Goal: Find specific page/section: Find specific page/section

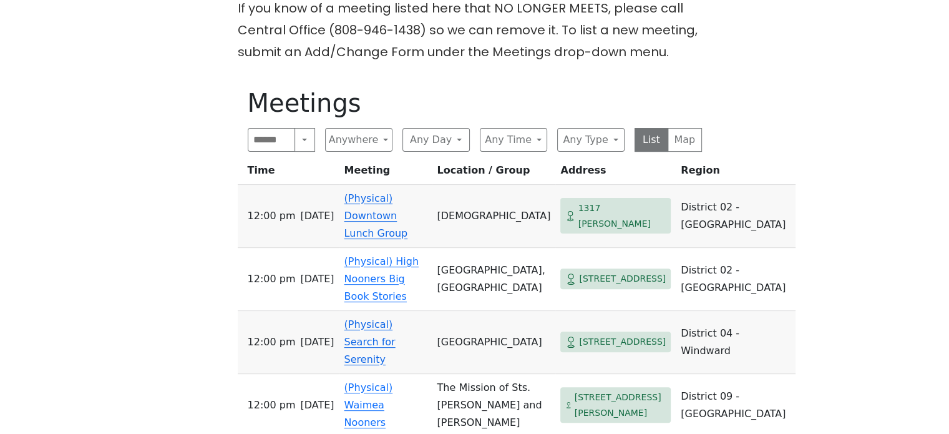
scroll to position [437, 0]
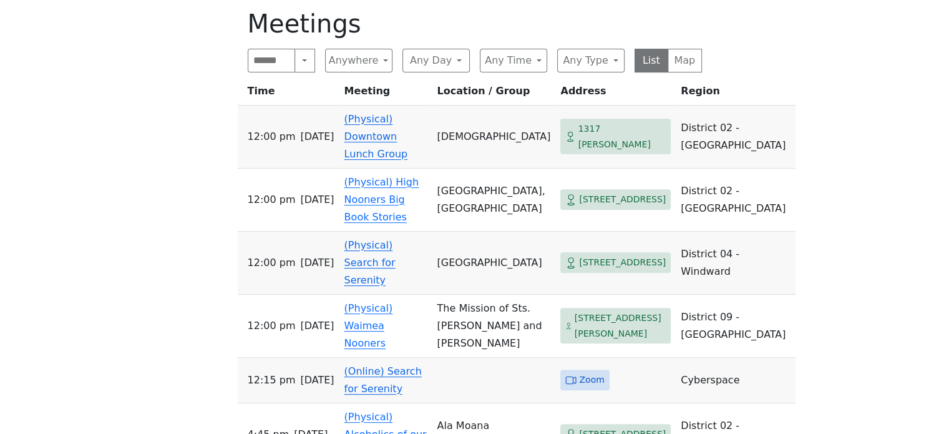
click at [366, 246] on link "(Physical) Search for Serenity" at bounding box center [369, 262] width 51 height 47
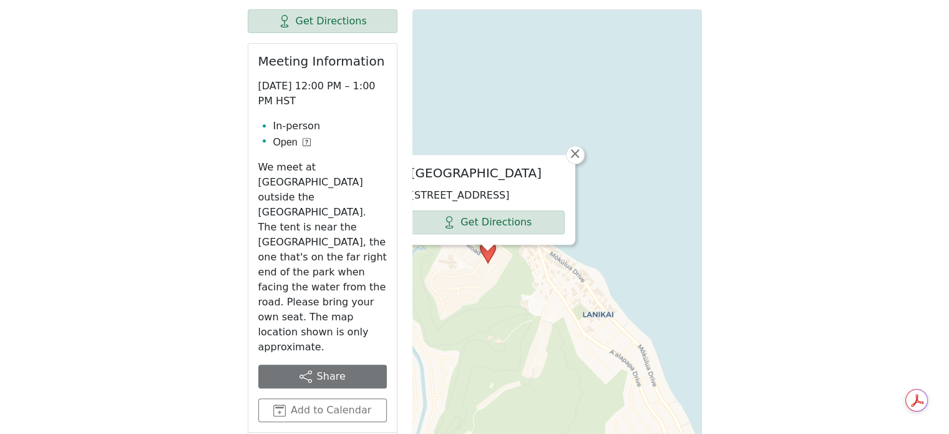
scroll to position [372, 0]
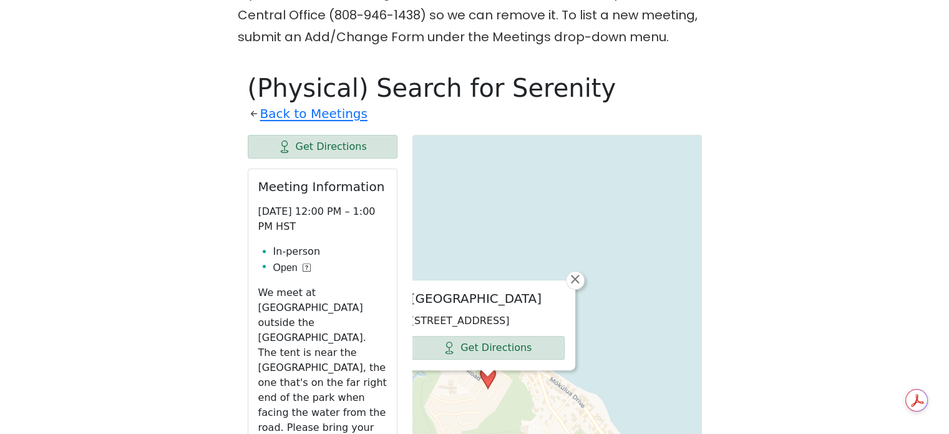
click at [349, 112] on link "Back to Meetings" at bounding box center [313, 114] width 107 height 22
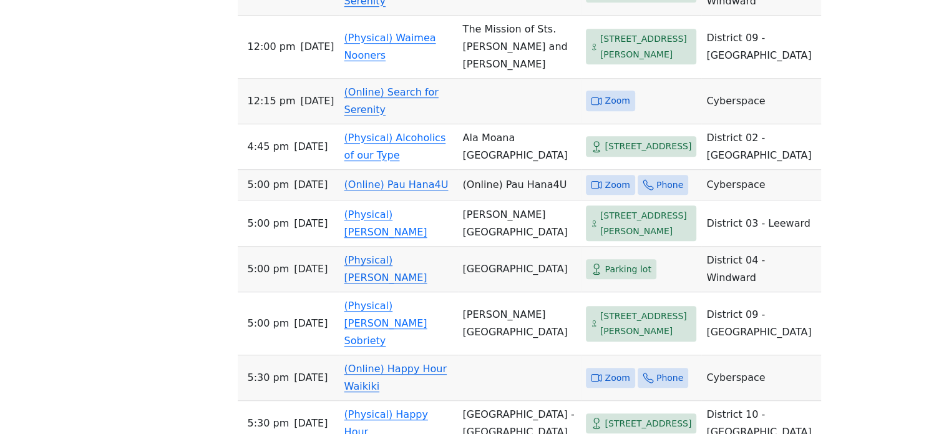
scroll to position [684, 0]
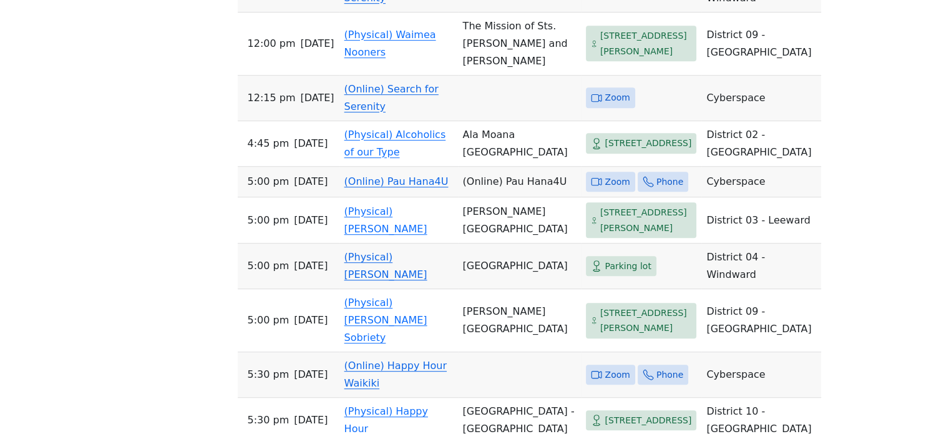
click at [363, 107] on link "(Online) Search for Serenity" at bounding box center [391, 97] width 94 height 29
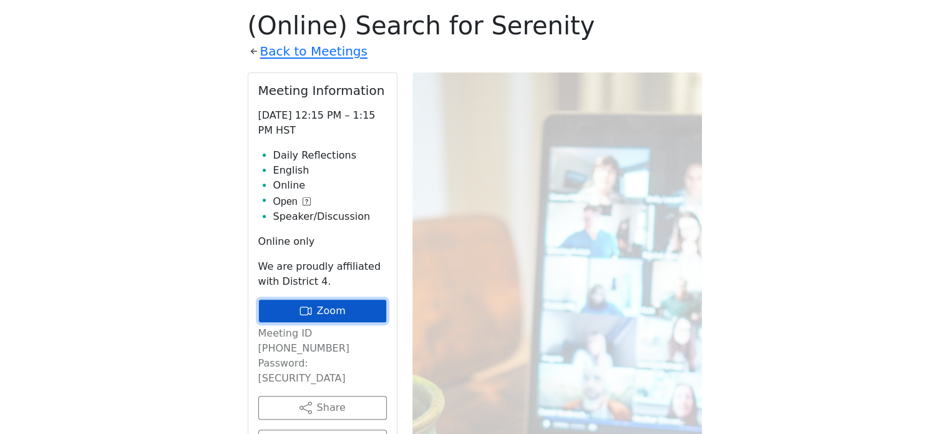
click at [329, 309] on link "Zoom" at bounding box center [322, 311] width 129 height 24
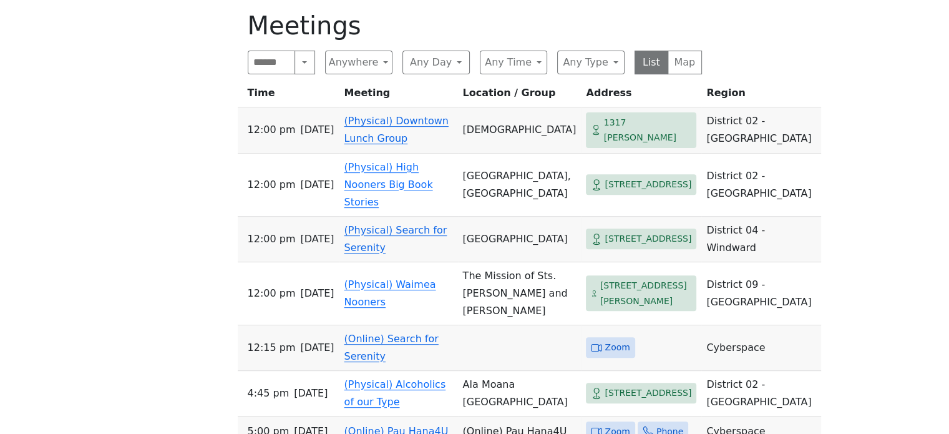
scroll to position [684, 0]
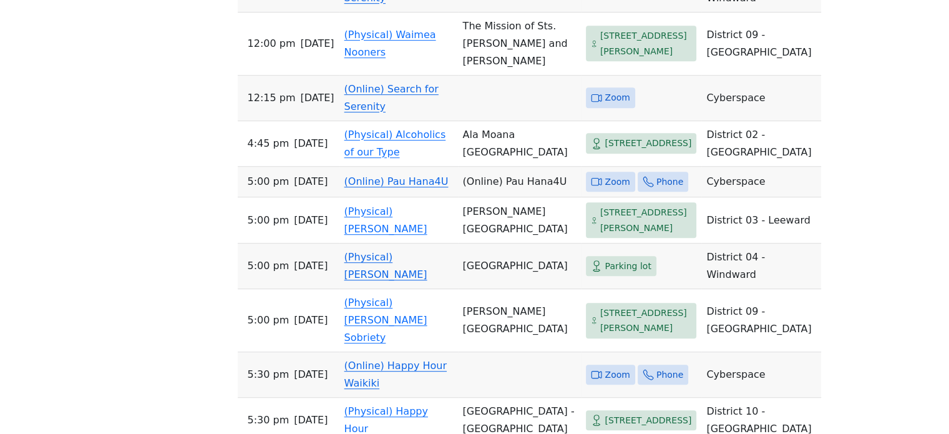
scroll to position [435, 0]
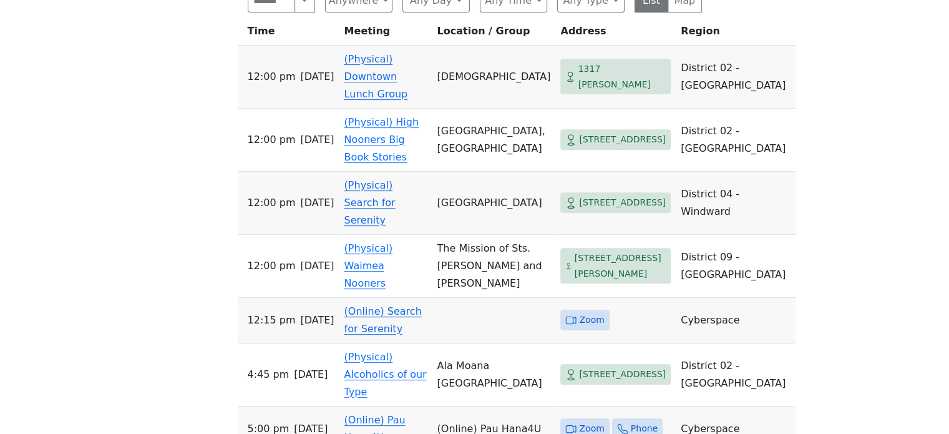
scroll to position [499, 0]
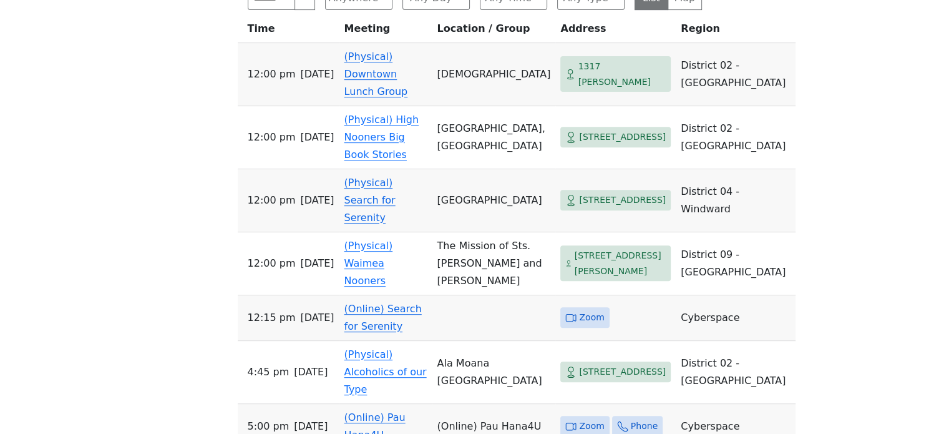
click at [359, 303] on link "(Online) Search for Serenity" at bounding box center [382, 317] width 77 height 29
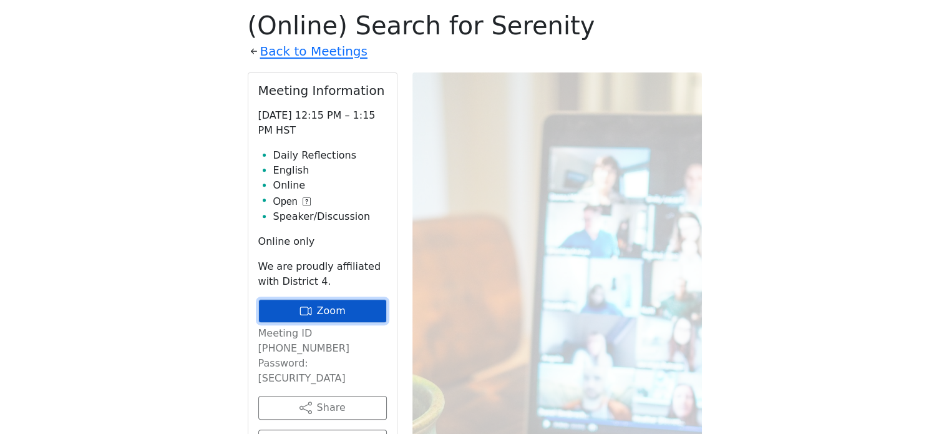
click at [339, 309] on link "Zoom" at bounding box center [322, 311] width 129 height 24
